Goal: Check status: Check status

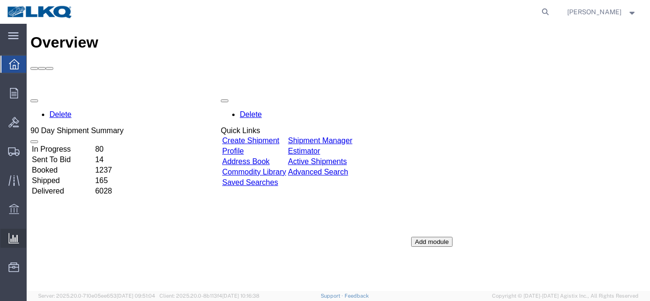
click at [0, 0] on span "Ad Hoc Reports" at bounding box center [0, 0] width 0 height 0
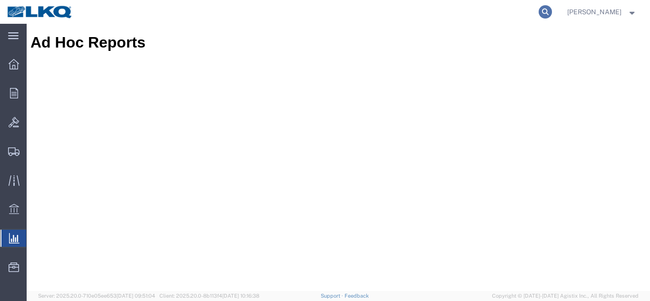
click at [539, 16] on icon at bounding box center [545, 11] width 13 height 13
paste input "56300829"
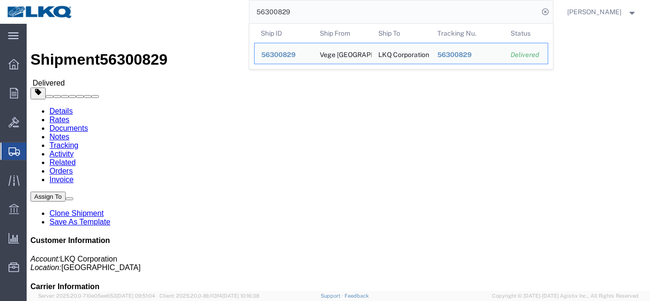
click link "Rates"
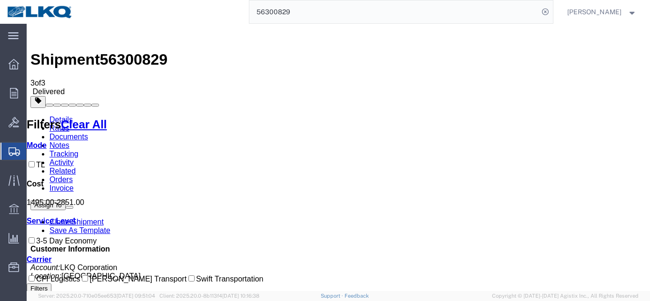
click at [332, 11] on input "56300829" at bounding box center [393, 11] width 289 height 23
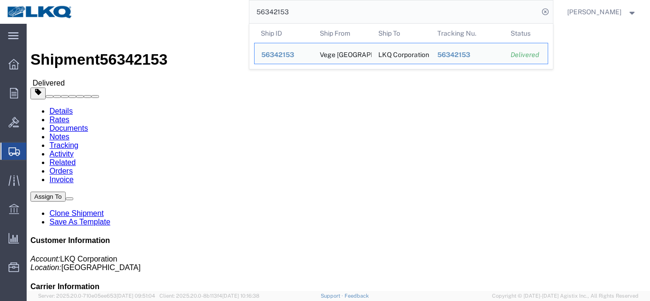
click link "Rates"
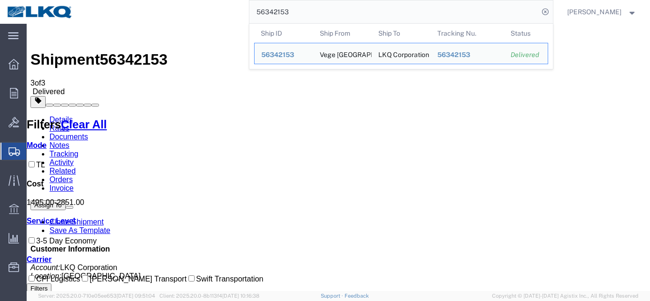
click at [328, 21] on input "56342153" at bounding box center [393, 11] width 289 height 23
paste input "82528"
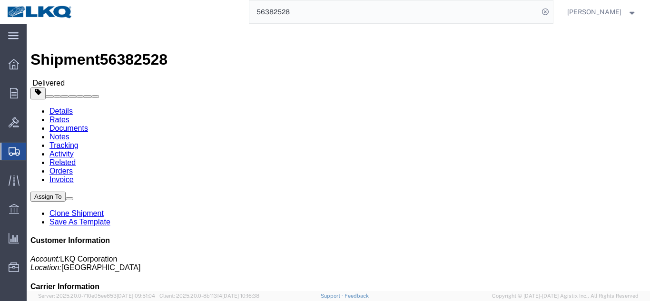
drag, startPoint x: 92, startPoint y: 59, endPoint x: 65, endPoint y: 35, distance: 35.7
click link "Rates"
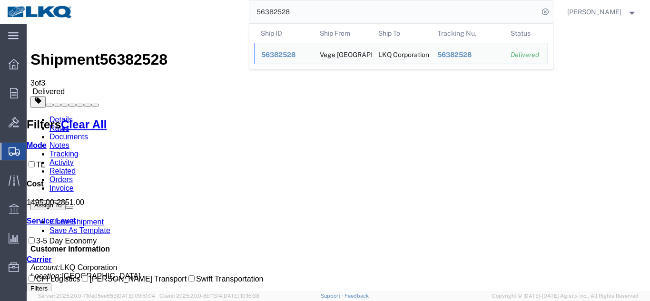
click at [329, 10] on input "56382528" at bounding box center [393, 11] width 289 height 23
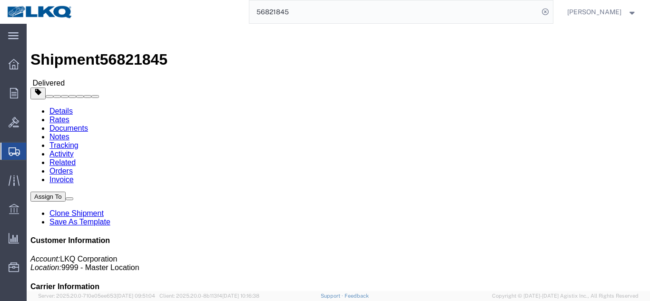
drag, startPoint x: 96, startPoint y: 59, endPoint x: 69, endPoint y: 35, distance: 35.7
click link "Rates"
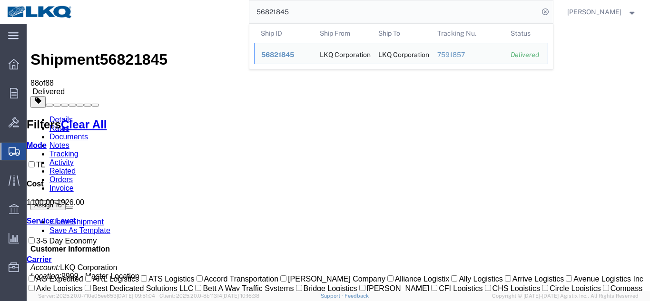
drag, startPoint x: 307, startPoint y: 8, endPoint x: 0, endPoint y: -7, distance: 307.3
click at [0, 0] on html "main_menu Created with Sketch. Collapse Menu Overview Orders Order Manager Crea…" at bounding box center [325, 150] width 650 height 301
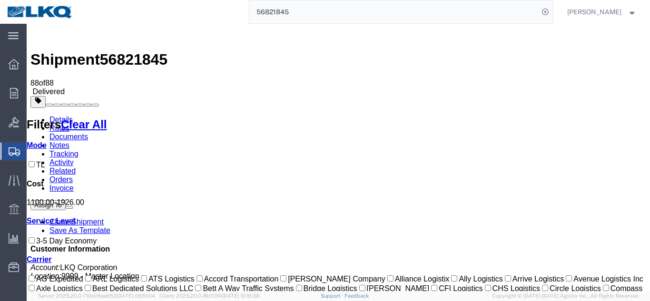
paste input "INV590937"
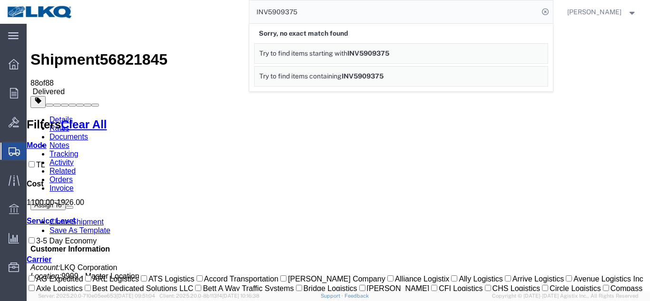
drag, startPoint x: 338, startPoint y: 6, endPoint x: 97, endPoint y: 4, distance: 241.3
click at [97, 5] on div "INV5909375 Sorry, no exact match found Try to find items starting with INV59093…" at bounding box center [316, 12] width 473 height 24
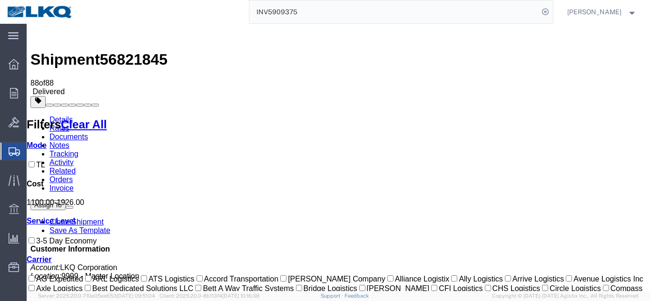
paste input "5682184"
type input "56821845"
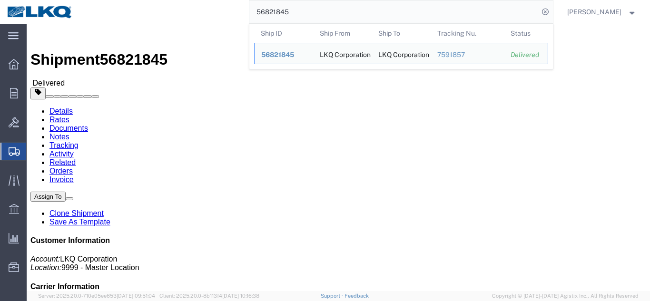
drag, startPoint x: 95, startPoint y: 60, endPoint x: 68, endPoint y: 36, distance: 35.7
click link "Rates"
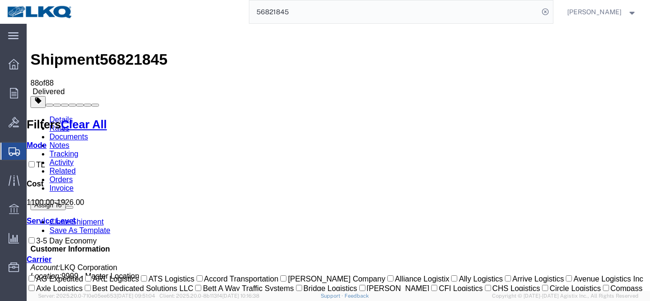
click at [57, 116] on link "Details" at bounding box center [60, 120] width 23 height 8
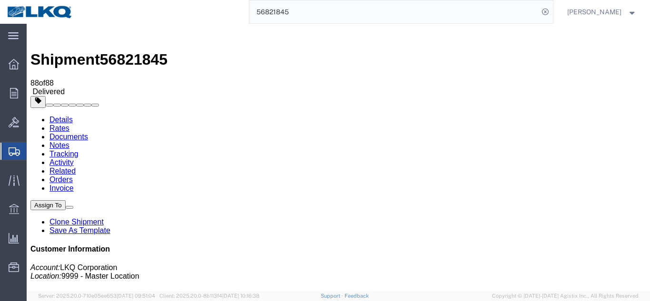
click div "Ship From LKQ Corporation ([PERSON_NAME]) [STREET_ADDRESS] [PHONE_NUMBER] Ship …"
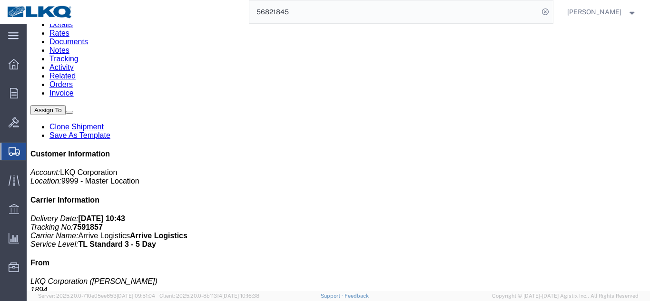
scroll to position [333, 0]
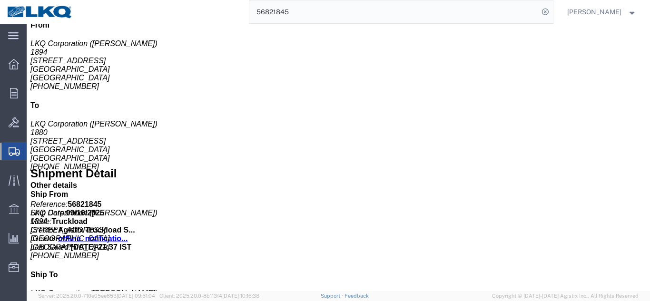
click button "button"
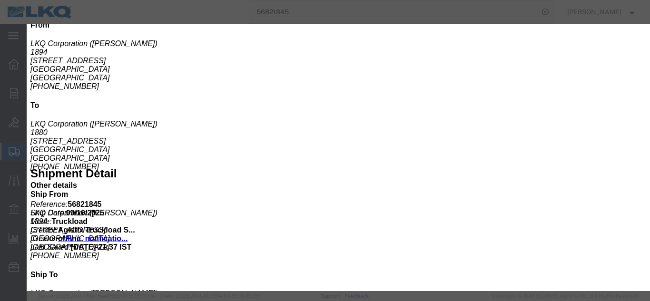
click icon "button"
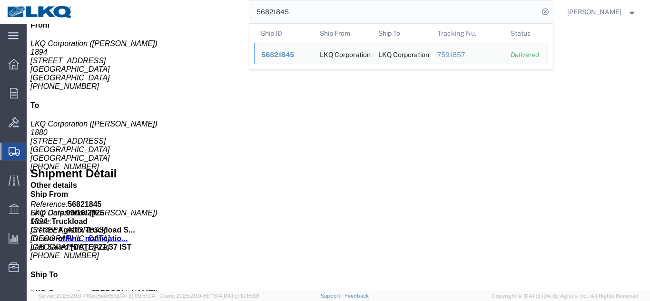
drag, startPoint x: 318, startPoint y: 8, endPoint x: 4, endPoint y: -17, distance: 315.0
click at [4, 0] on html "main_menu Created with Sketch. Collapse Menu Overview Orders Order Manager Crea…" at bounding box center [325, 150] width 650 height 301
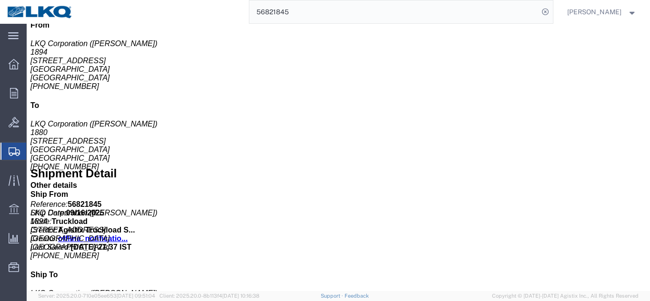
paste input "04879"
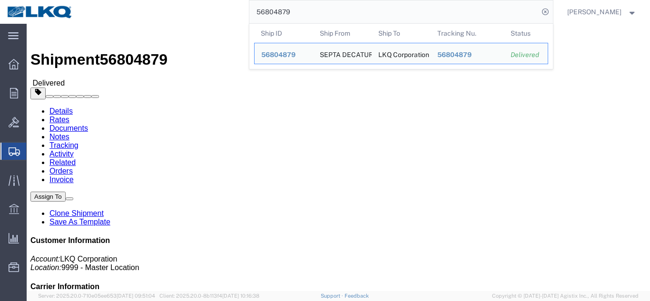
click link "Rates"
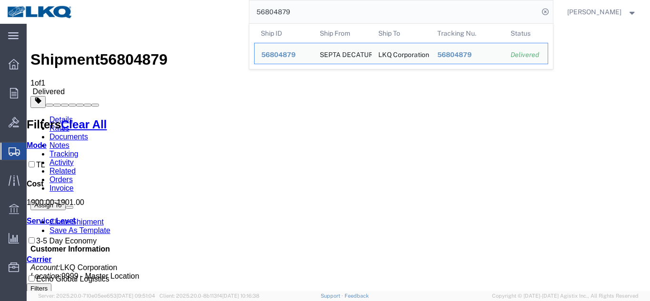
paste input "714661"
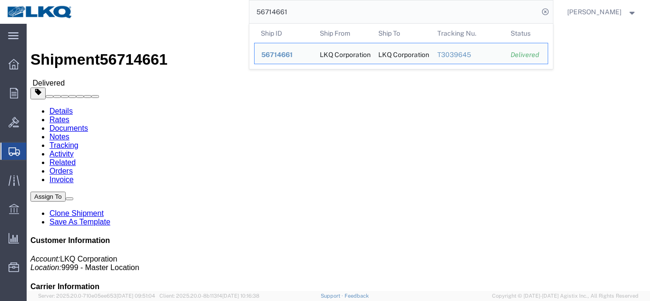
drag, startPoint x: 95, startPoint y: 60, endPoint x: 68, endPoint y: 37, distance: 35.7
click link "Rates"
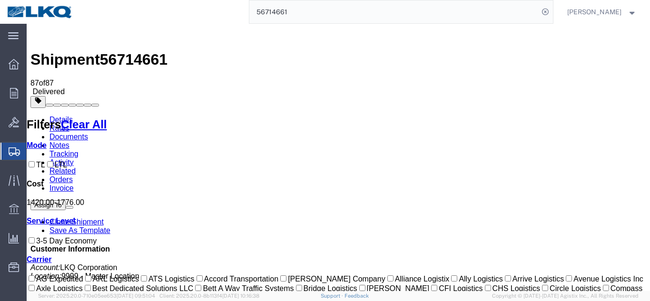
click at [375, 9] on input "56714661" at bounding box center [393, 11] width 289 height 23
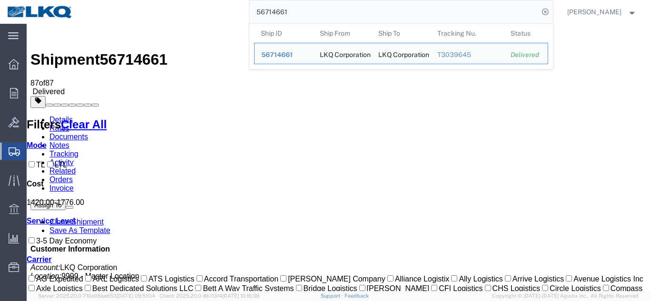
paste input "821129"
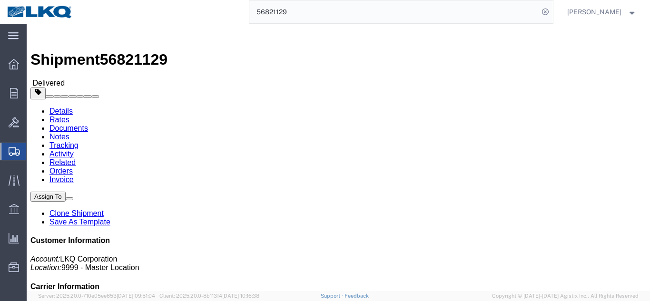
click link "Rates"
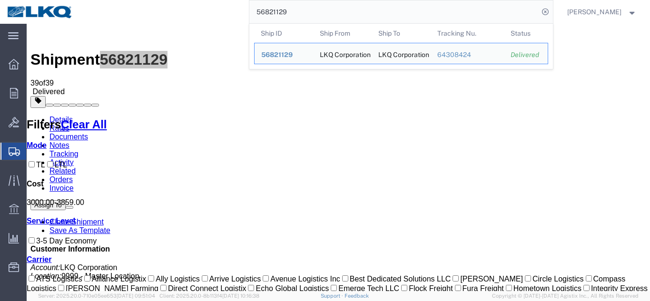
click at [272, 15] on input "56821129" at bounding box center [393, 11] width 289 height 23
paste input "794856"
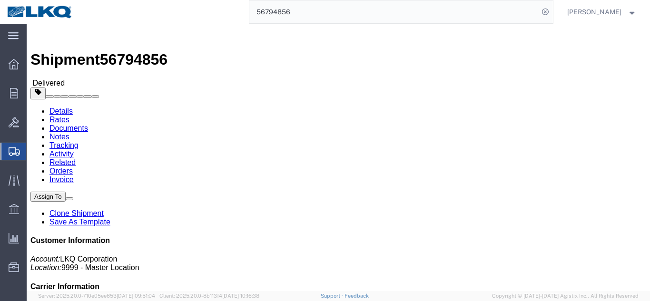
drag, startPoint x: 97, startPoint y: 62, endPoint x: 70, endPoint y: 38, distance: 35.7
click link "Rates"
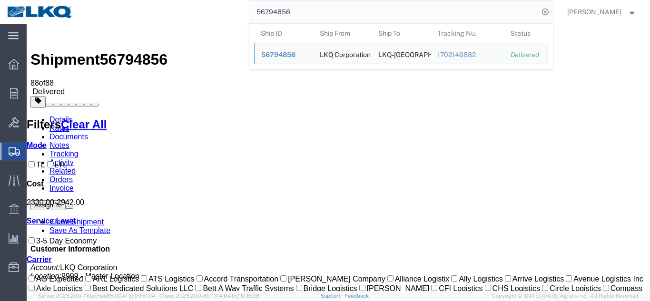
drag, startPoint x: 368, startPoint y: 10, endPoint x: 370, endPoint y: 4, distance: 6.9
click at [370, 4] on input "56794856" at bounding box center [393, 11] width 289 height 23
type input "56794939"
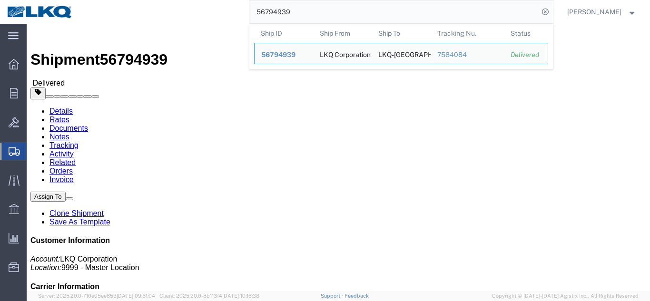
click link "Rates"
